Goal: Information Seeking & Learning: Learn about a topic

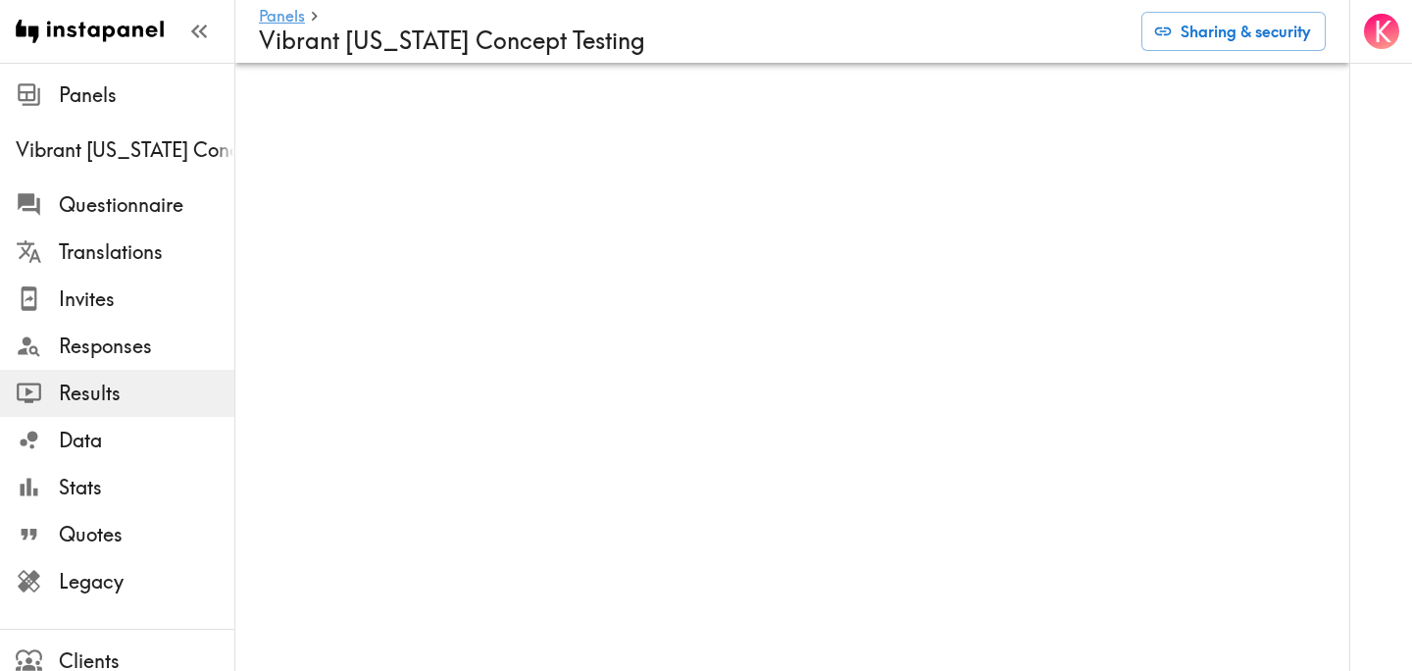
scroll to position [0, 1]
click at [1349, 116] on div "K" at bounding box center [1380, 335] width 63 height 671
click at [1351, 108] on div "K" at bounding box center [1380, 335] width 63 height 671
